Goal: Information Seeking & Learning: Check status

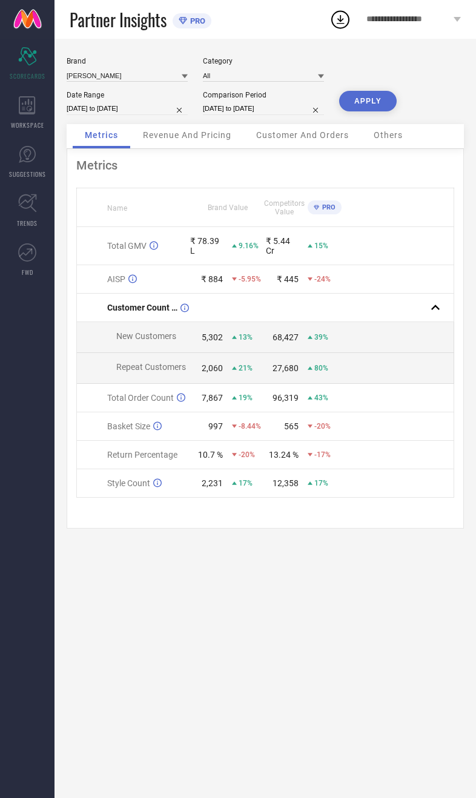
select select "8"
select select "2025"
select select "9"
select select "2025"
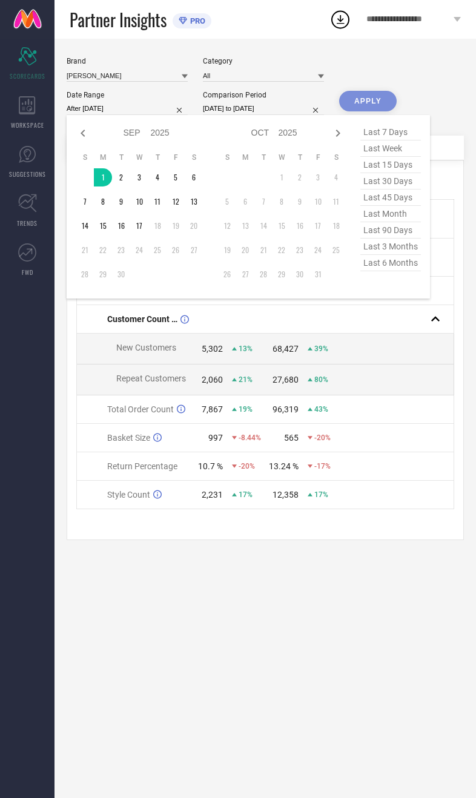
type input "[DATE] to [DATE]"
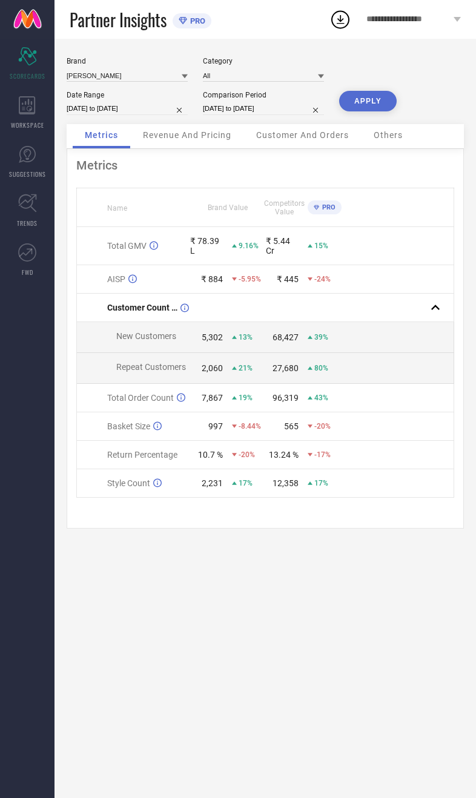
select select "8"
select select "2024"
select select "9"
select select "2024"
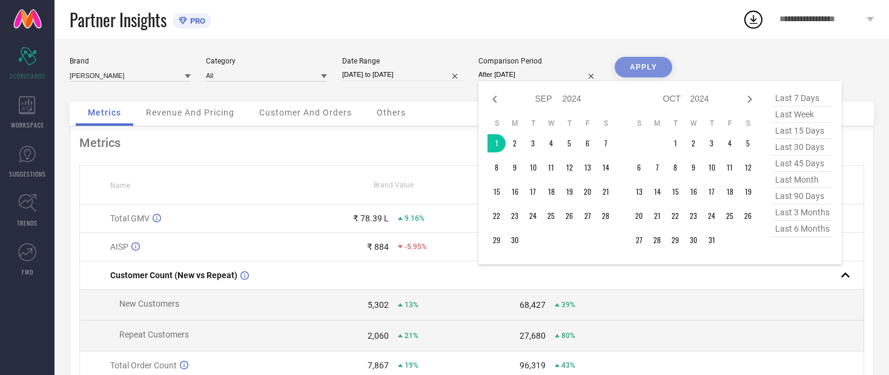
type input "[DATE] to [DATE]"
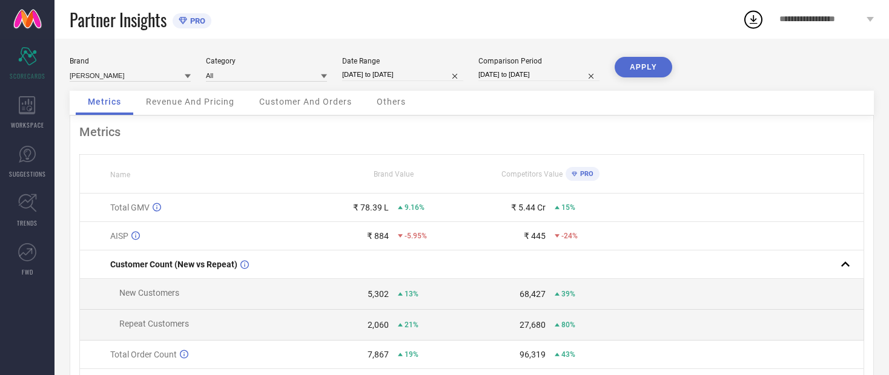
click at [475, 77] on button "APPLY" at bounding box center [643, 67] width 58 height 21
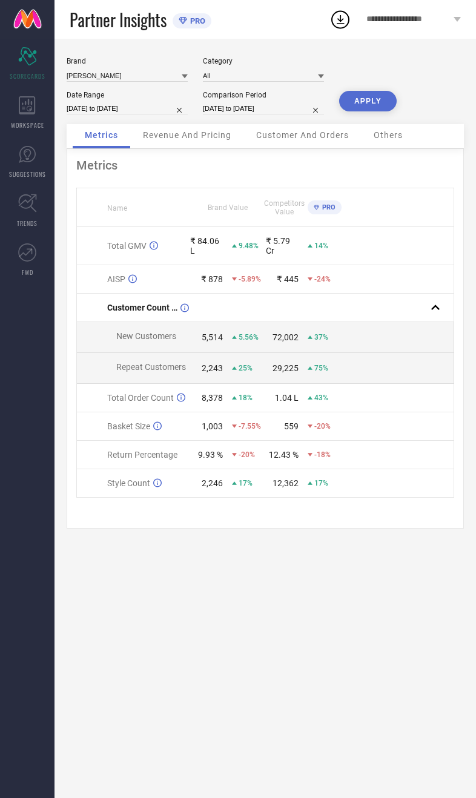
click at [194, 140] on span "Revenue And Pricing" at bounding box center [187, 135] width 88 height 10
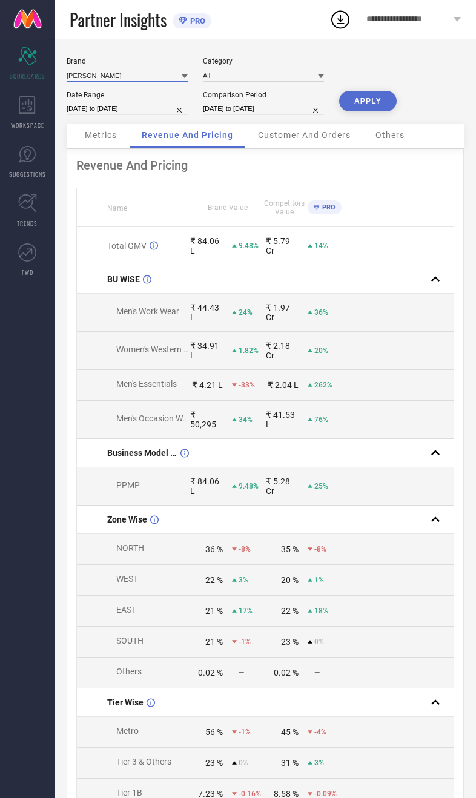
click at [145, 76] on input at bounding box center [127, 75] width 121 height 13
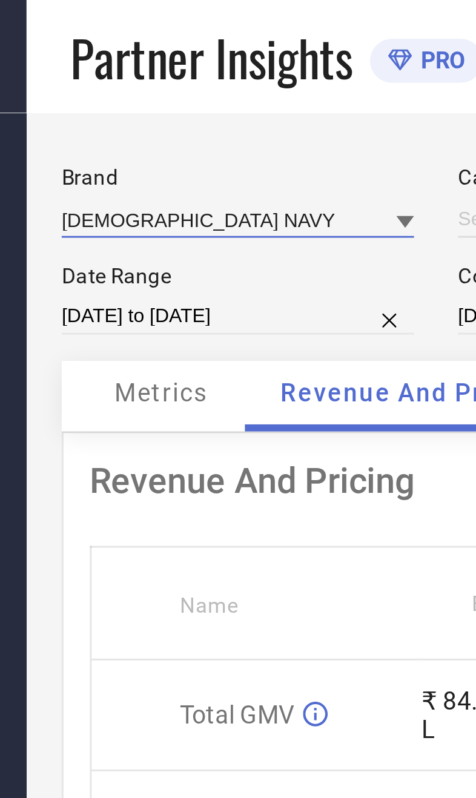
type input "All"
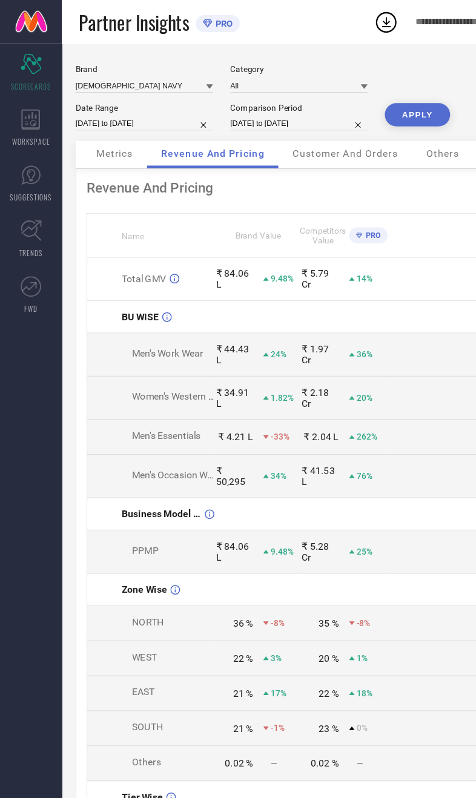
click at [380, 111] on button "APPLY" at bounding box center [368, 101] width 58 height 21
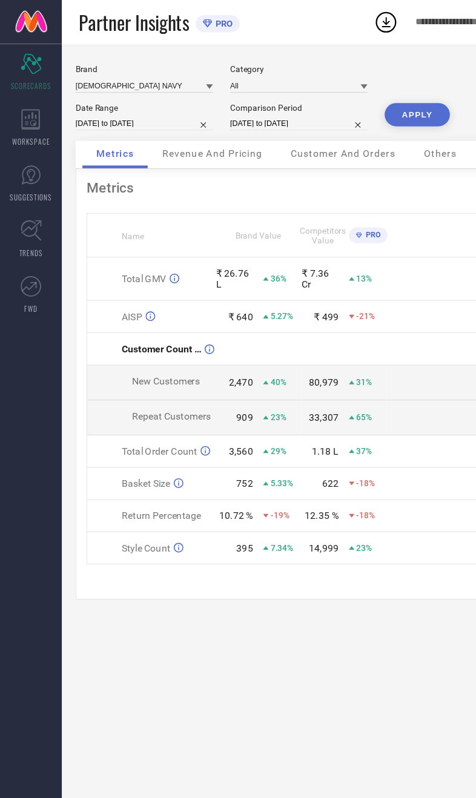
click at [212, 140] on span "Revenue And Pricing" at bounding box center [187, 135] width 88 height 10
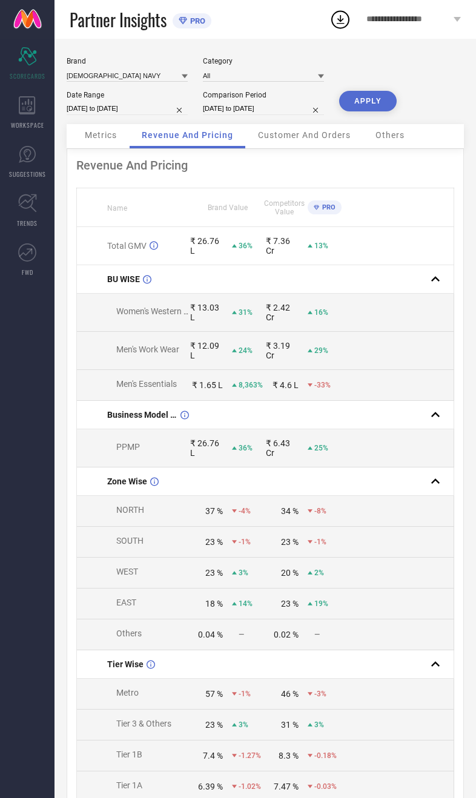
click at [115, 140] on span "Metrics" at bounding box center [101, 135] width 32 height 10
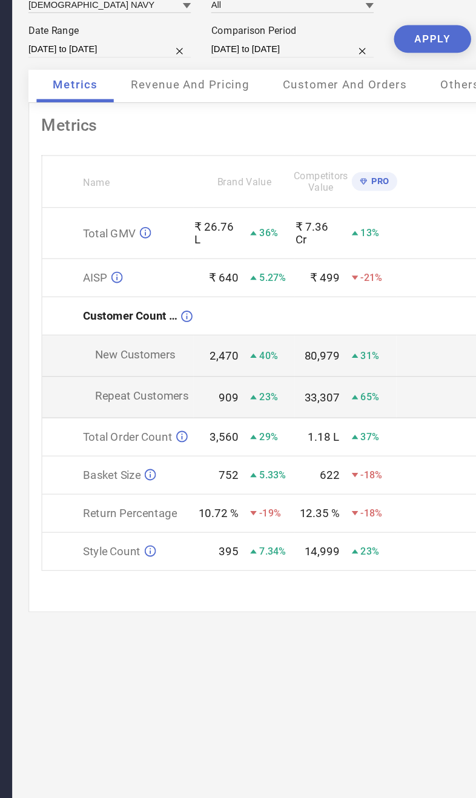
click at [203, 102] on input "[DATE] to [DATE]" at bounding box center [263, 108] width 121 height 13
select select "8"
select select "2024"
select select "9"
select select "2024"
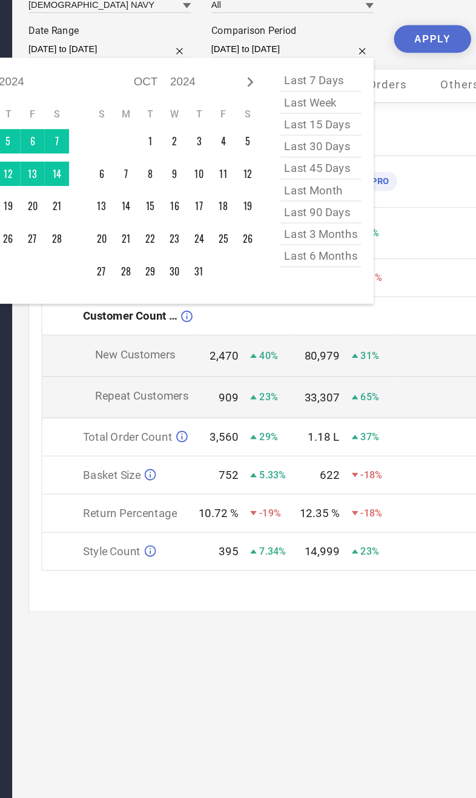
click at [341, 353] on td at bounding box center [397, 368] width 113 height 31
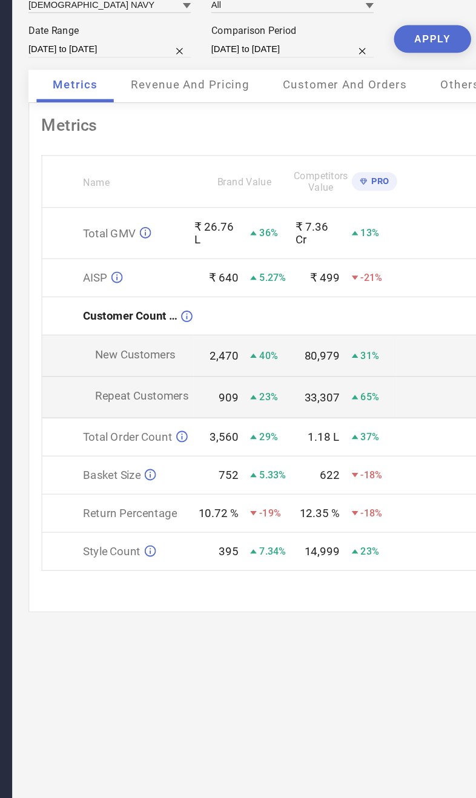
click at [204, 353] on td "909 23%" at bounding box center [227, 368] width 76 height 31
click at [160, 130] on span "Revenue And Pricing" at bounding box center [187, 135] width 88 height 10
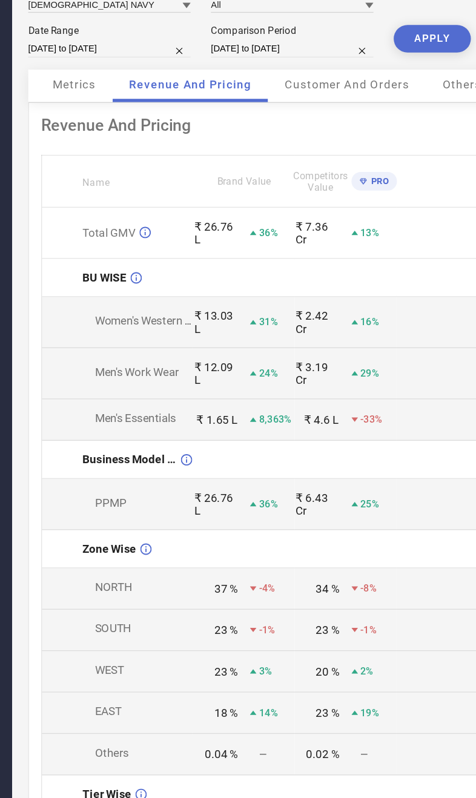
click at [85, 130] on span "Metrics" at bounding box center [101, 135] width 32 height 10
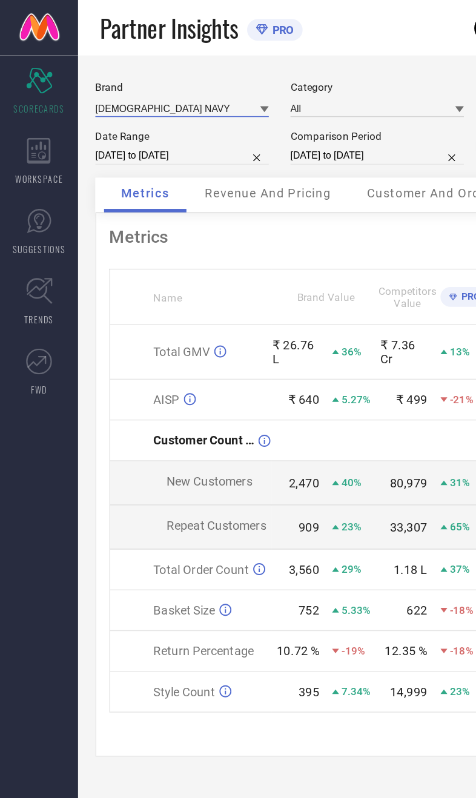
click at [139, 70] on input at bounding box center [127, 75] width 121 height 13
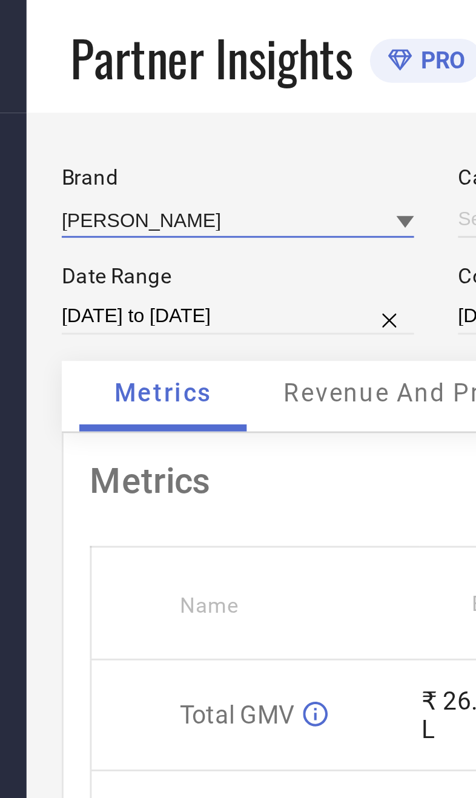
type input "All"
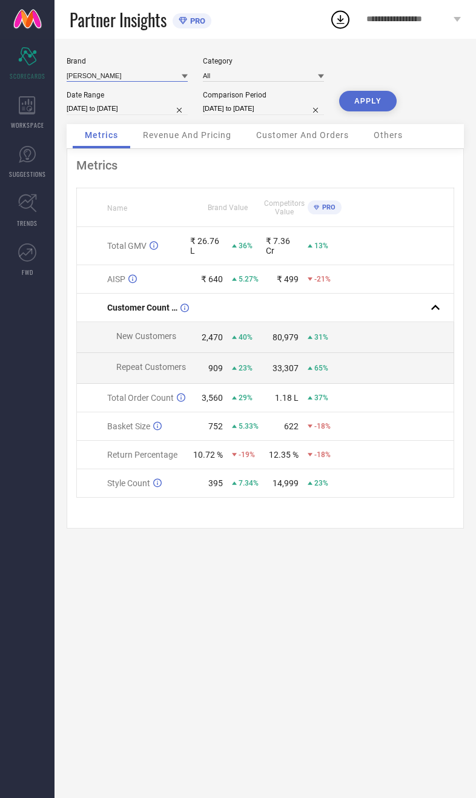
click at [386, 111] on button "APPLY" at bounding box center [368, 101] width 58 height 21
